Goal: Register for event/course

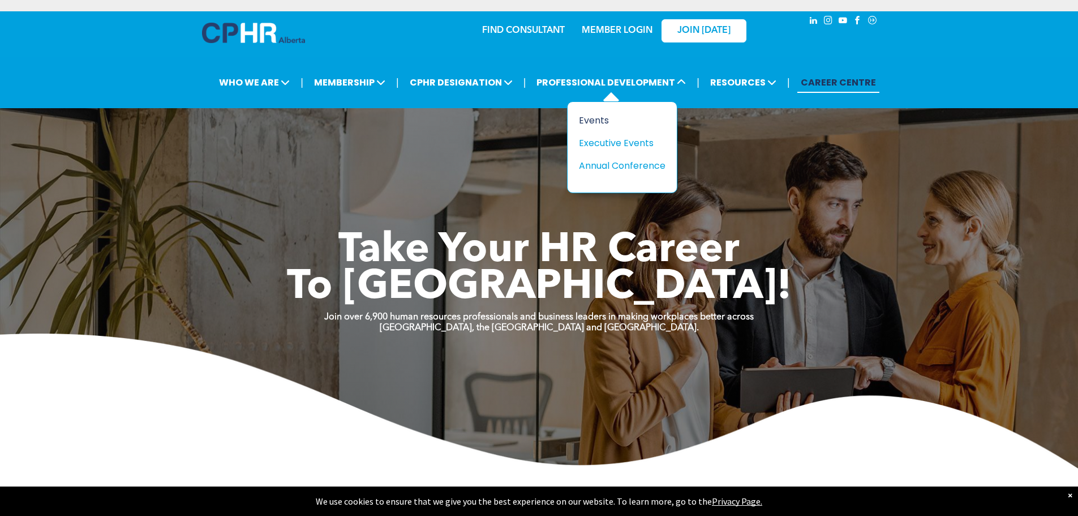
click at [593, 118] on div "Events" at bounding box center [618, 120] width 78 height 14
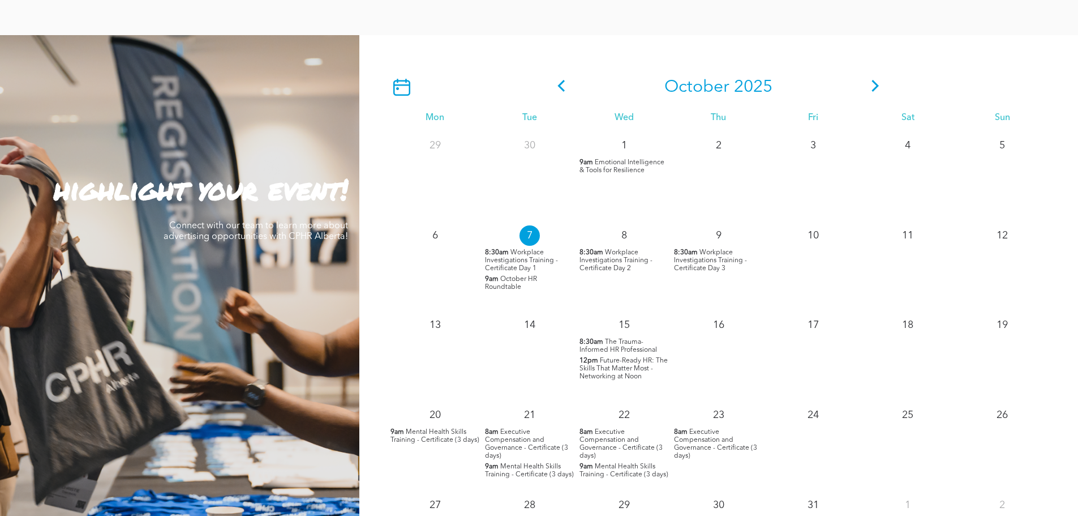
scroll to position [1019, 0]
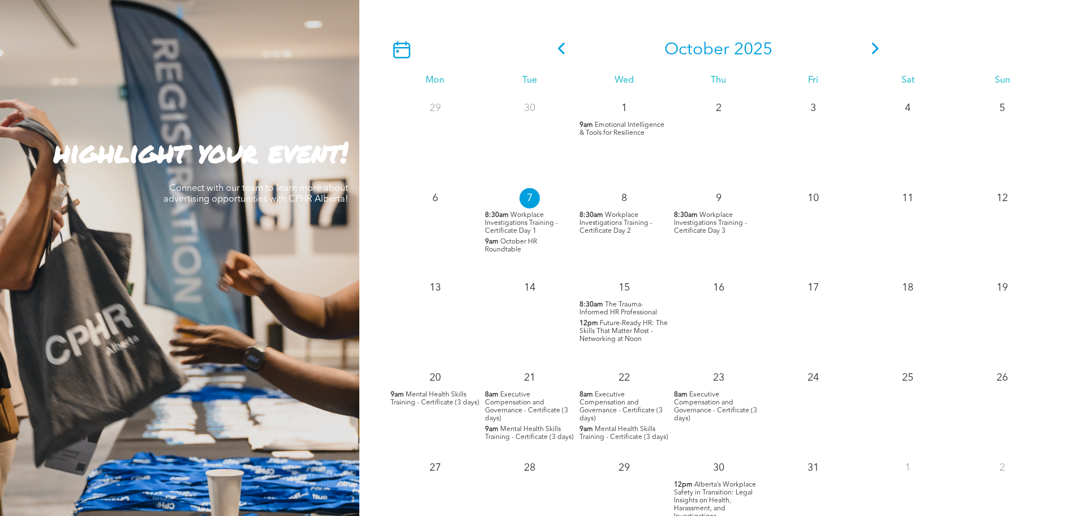
click at [875, 54] on icon at bounding box center [875, 48] width 17 height 12
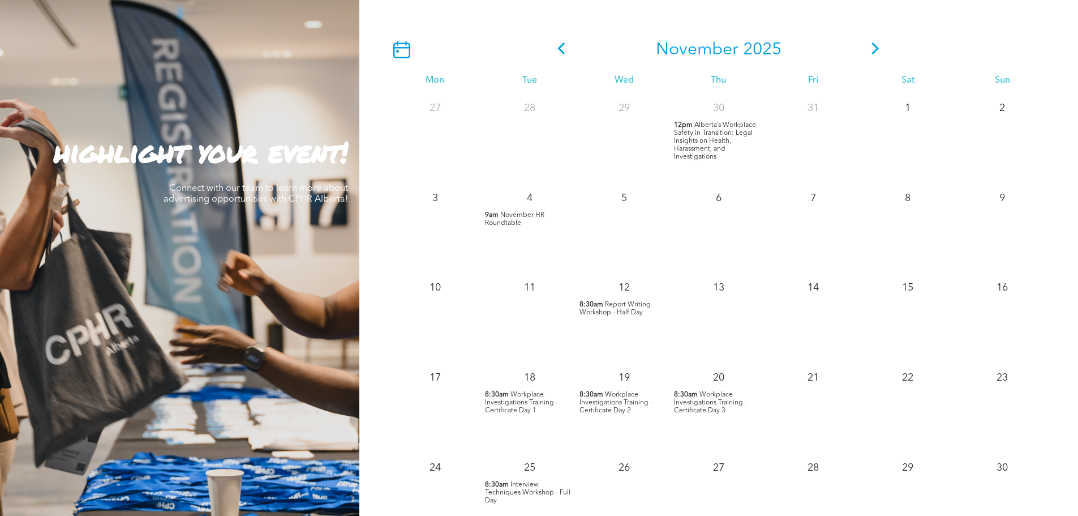
click at [401, 47] on icon at bounding box center [401, 49] width 17 height 17
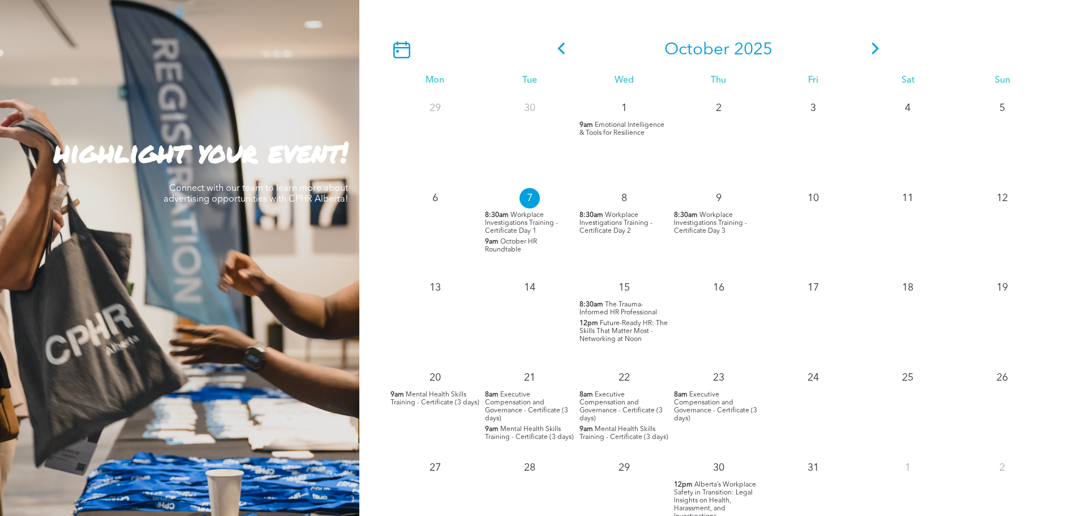
click at [402, 45] on icon at bounding box center [401, 49] width 17 height 17
click at [874, 49] on icon at bounding box center [875, 48] width 17 height 12
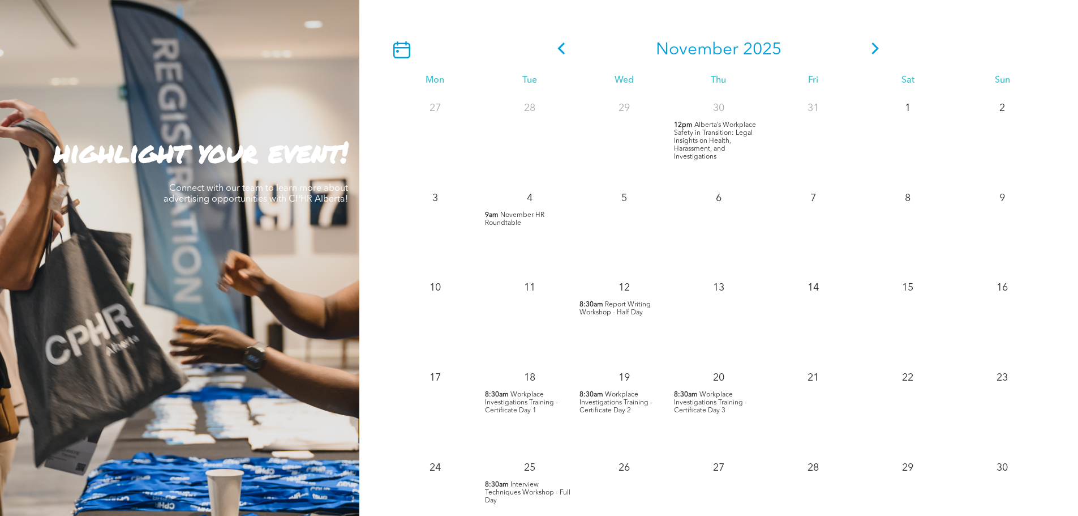
click at [874, 49] on icon at bounding box center [875, 48] width 17 height 12
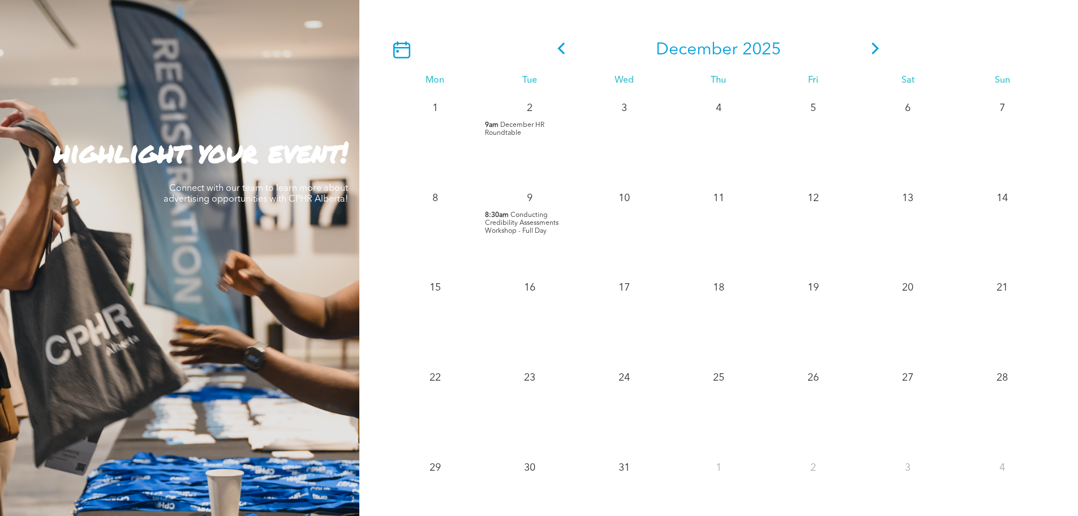
click at [874, 50] on icon at bounding box center [875, 48] width 17 height 12
click at [868, 48] on icon at bounding box center [875, 48] width 17 height 12
click at [560, 48] on icon at bounding box center [561, 48] width 7 height 12
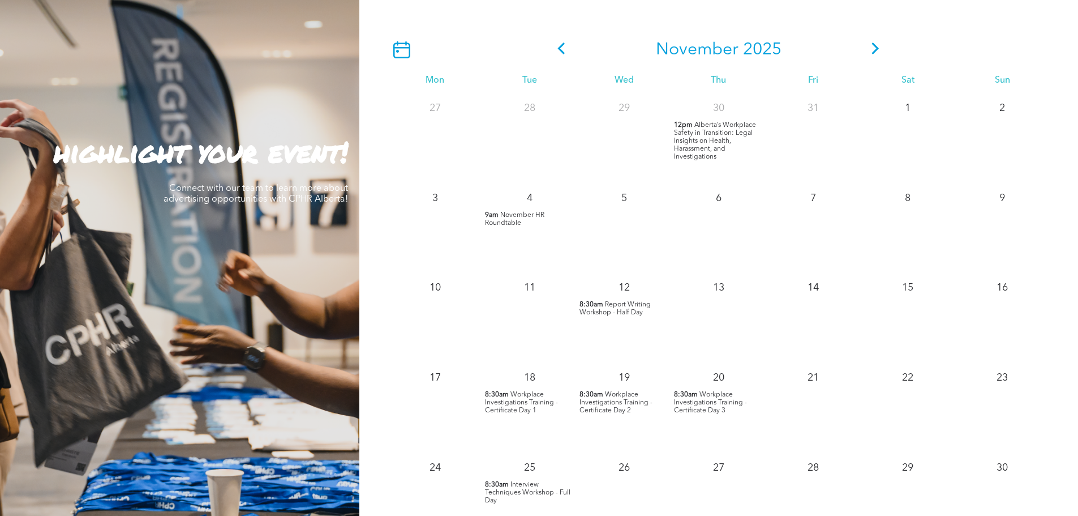
click at [560, 48] on icon at bounding box center [561, 48] width 7 height 12
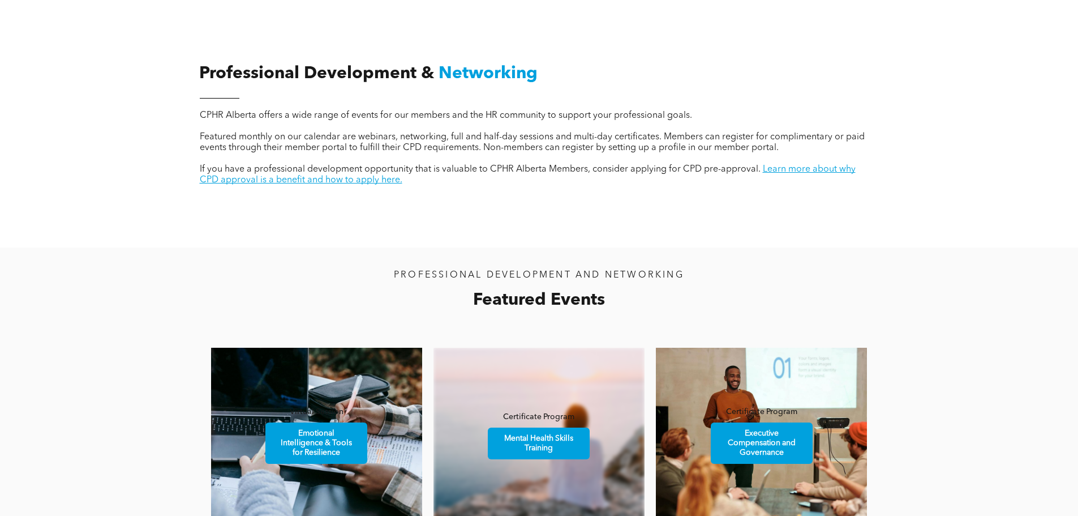
scroll to position [679, 0]
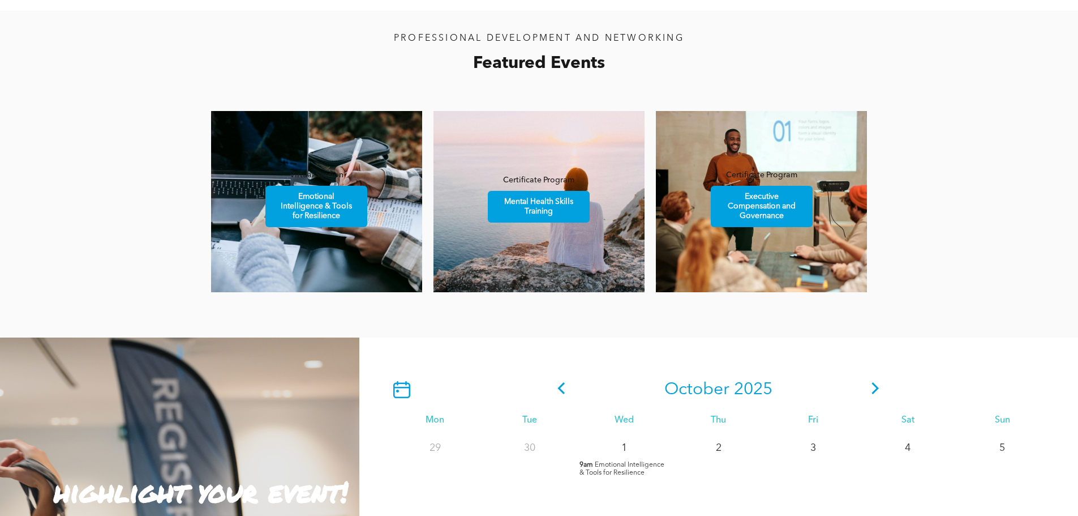
click at [561, 388] on icon at bounding box center [561, 388] width 7 height 12
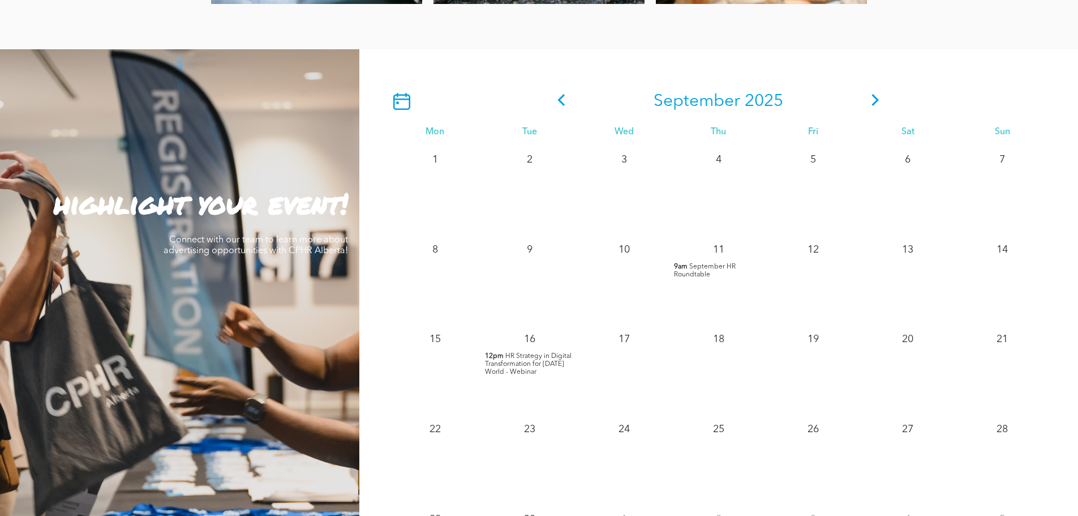
scroll to position [849, 0]
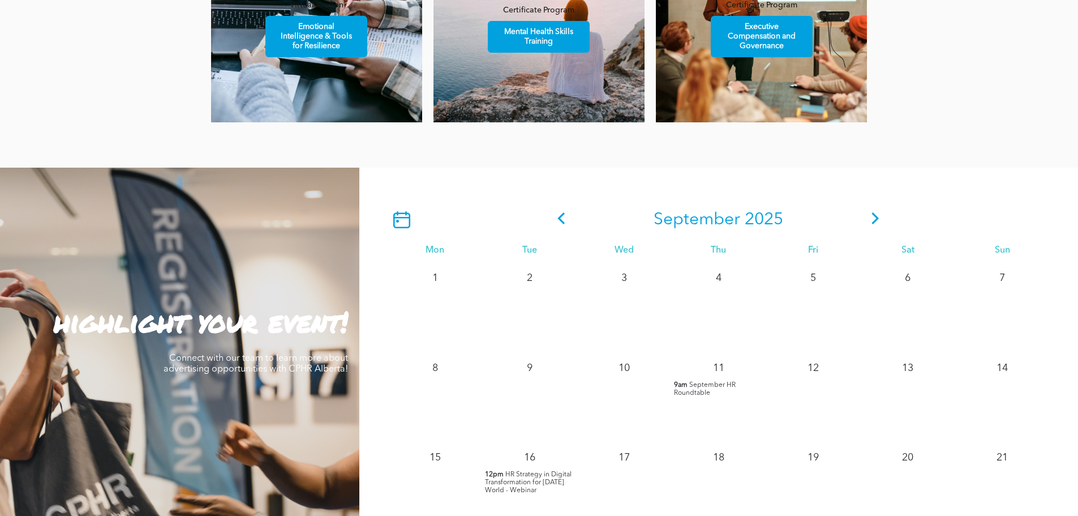
click at [556, 219] on icon at bounding box center [561, 218] width 17 height 12
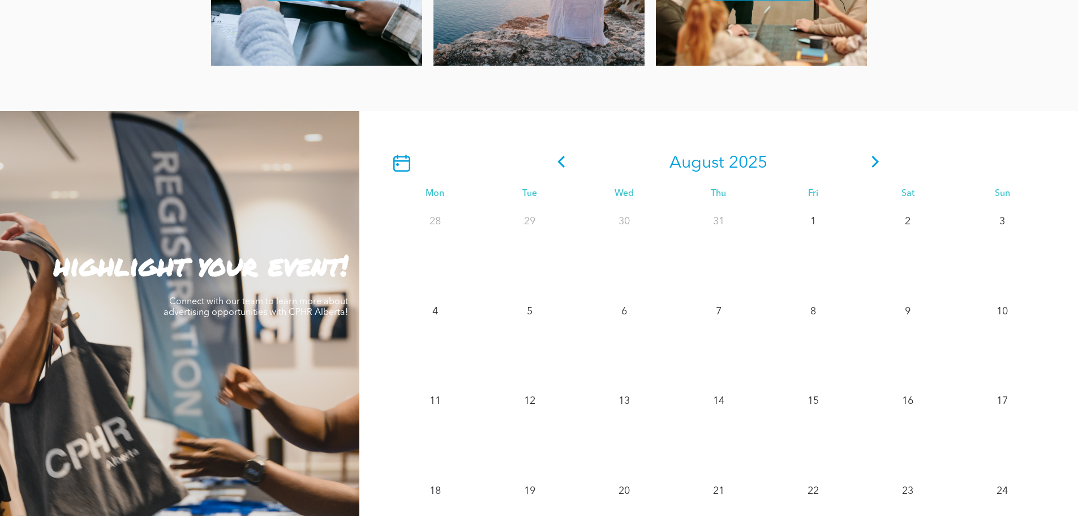
scroll to position [623, 0]
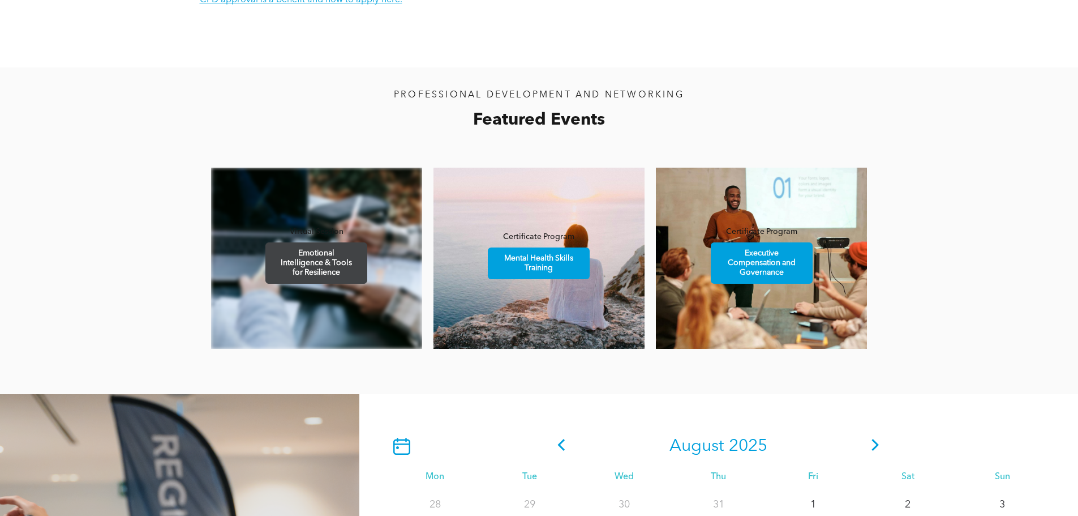
click at [303, 271] on span "Emotional Intelligence & Tools for Resilience" at bounding box center [316, 263] width 98 height 40
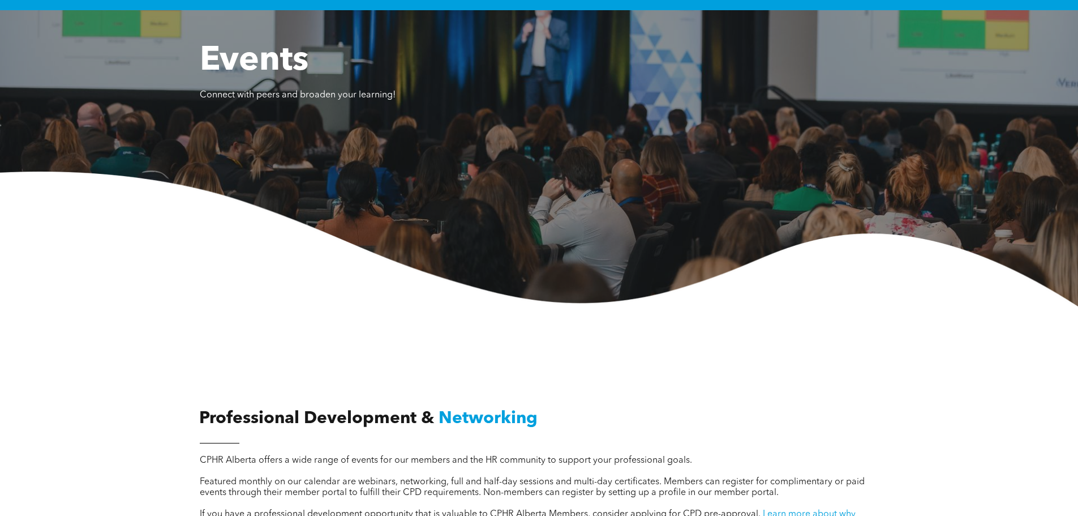
scroll to position [0, 0]
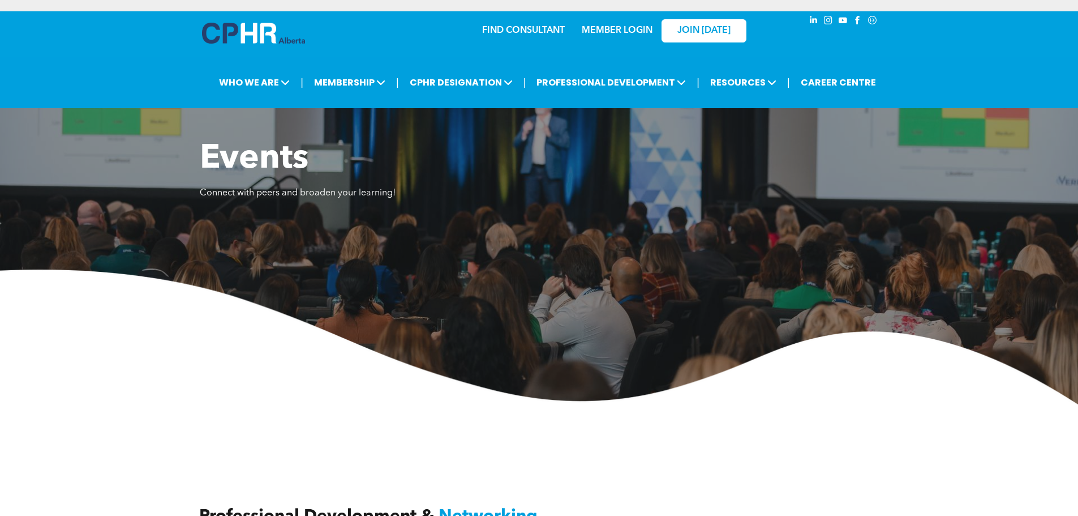
click at [626, 32] on link "MEMBER LOGIN" at bounding box center [617, 30] width 71 height 9
